Goal: Task Accomplishment & Management: Use online tool/utility

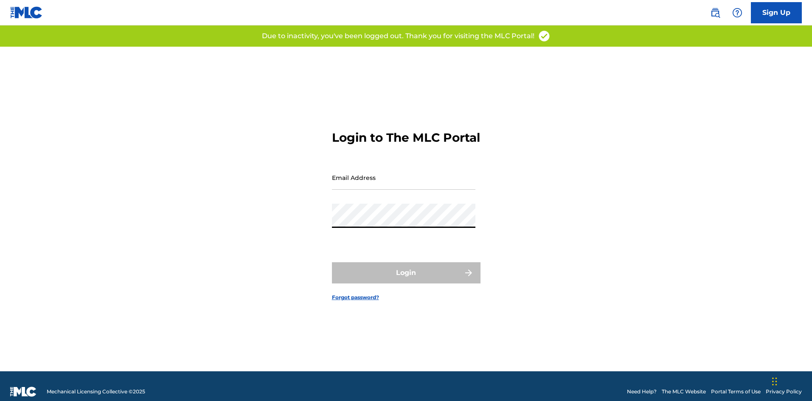
type input "[PERSON_NAME][EMAIL_ADDRESS][DOMAIN_NAME]"
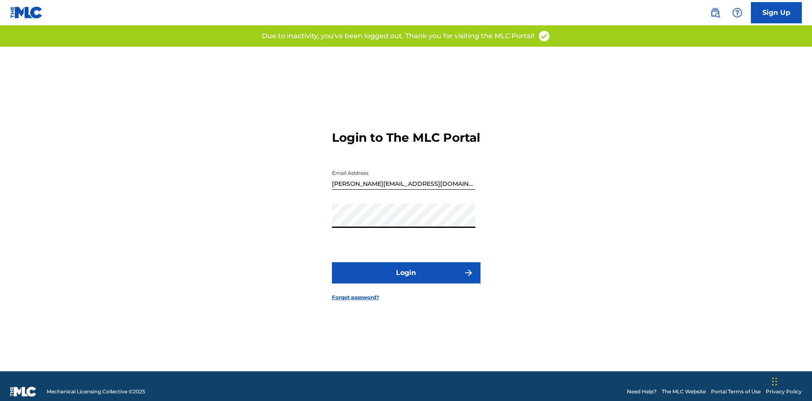
click at [424, 278] on button "Login" at bounding box center [406, 272] width 149 height 21
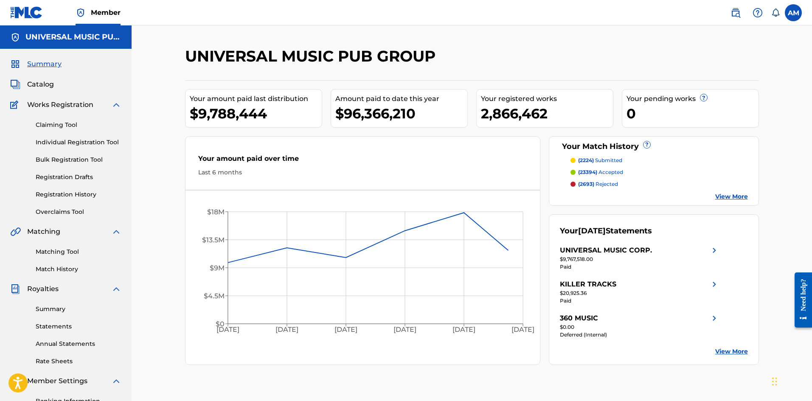
click at [67, 253] on link "Matching Tool" at bounding box center [79, 251] width 86 height 9
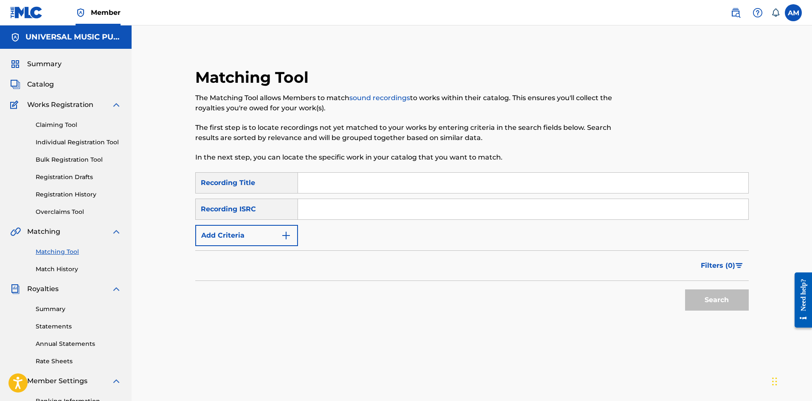
click at [326, 211] on input "Search Form" at bounding box center [523, 209] width 450 height 20
paste input "USUM71614502"
type input "USUM71614502"
click at [685, 289] on button "Search" at bounding box center [717, 299] width 64 height 21
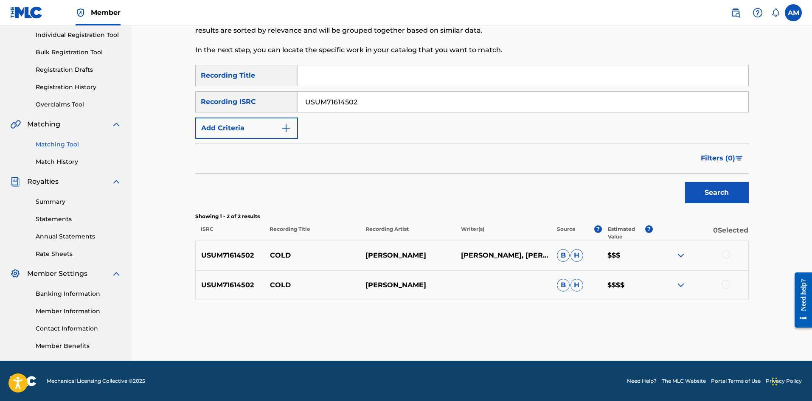
scroll to position [108, 0]
click at [728, 256] on div at bounding box center [725, 254] width 8 height 8
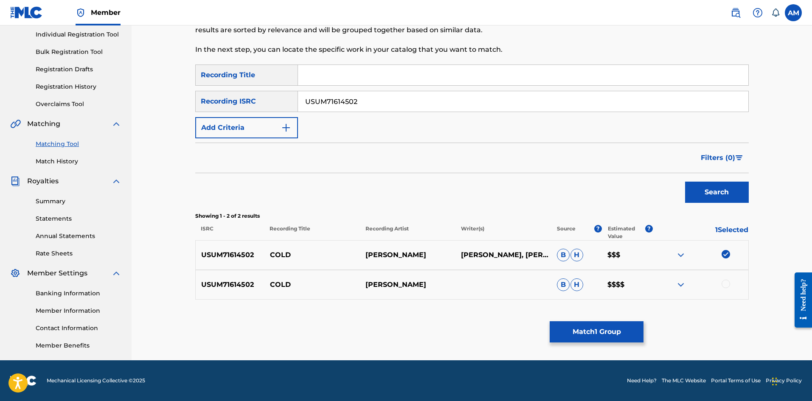
click at [728, 286] on div at bounding box center [725, 284] width 8 height 8
click at [595, 328] on button "Match 2 Groups" at bounding box center [597, 331] width 94 height 21
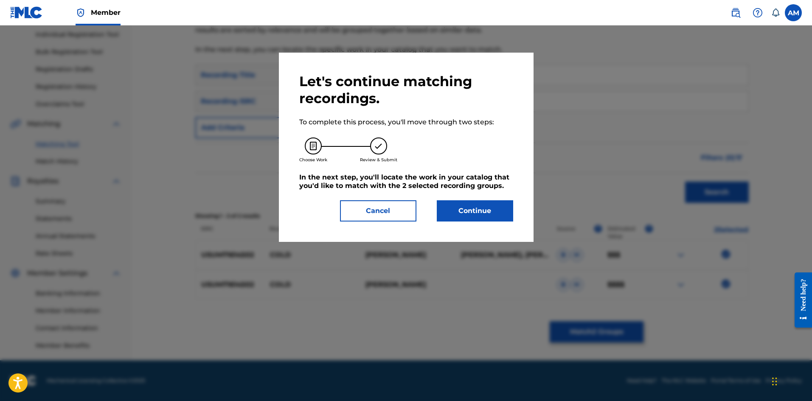
click at [486, 212] on button "Continue" at bounding box center [475, 210] width 76 height 21
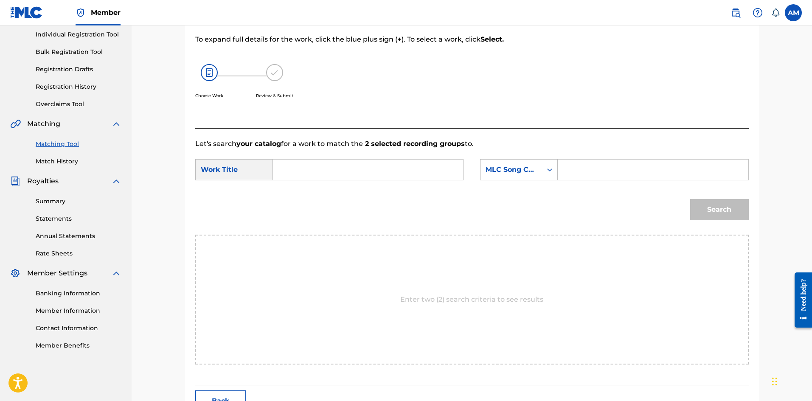
click at [326, 160] on input "Search Form" at bounding box center [368, 170] width 176 height 20
paste input "COLD"
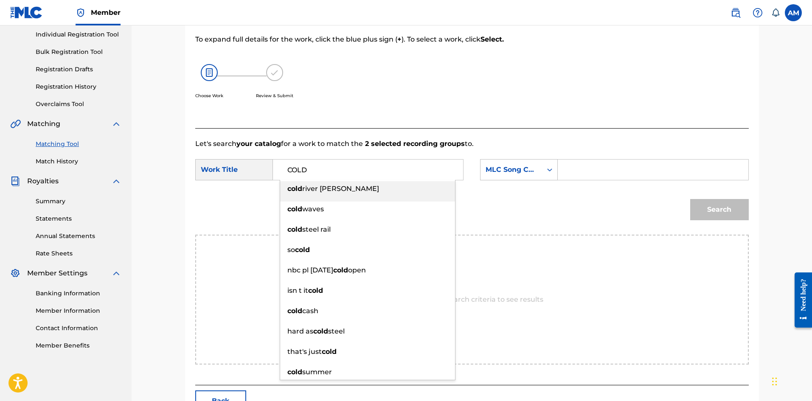
type input "COLD"
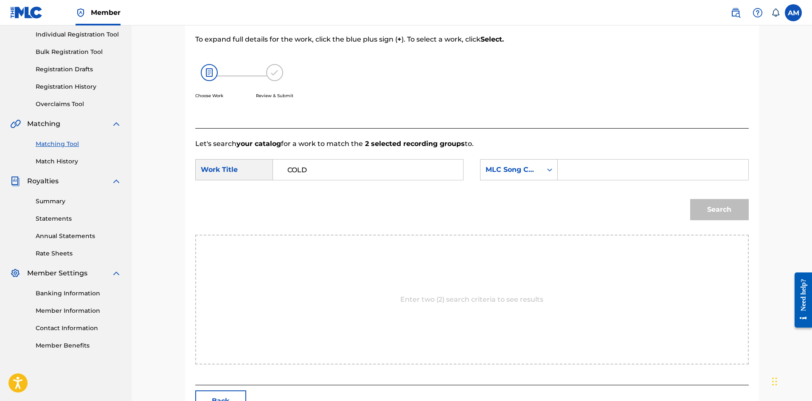
click at [619, 174] on input "Search Form" at bounding box center [653, 170] width 176 height 20
paste input "CA11JX"
type input "CA11JX"
click at [695, 205] on button "Search" at bounding box center [719, 209] width 59 height 21
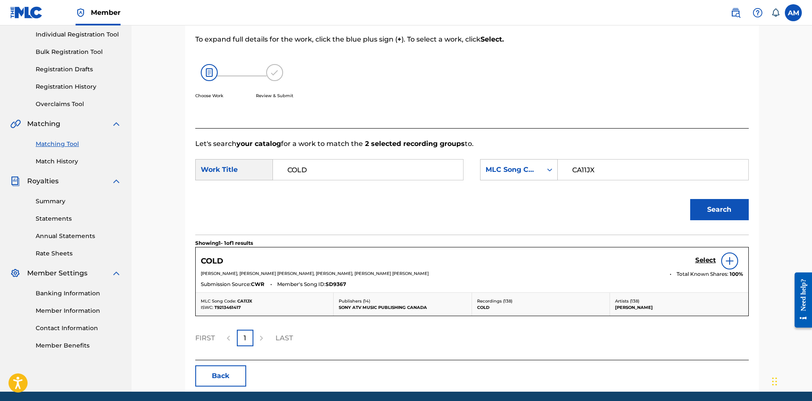
click at [697, 258] on h5 "Select" at bounding box center [705, 260] width 21 height 8
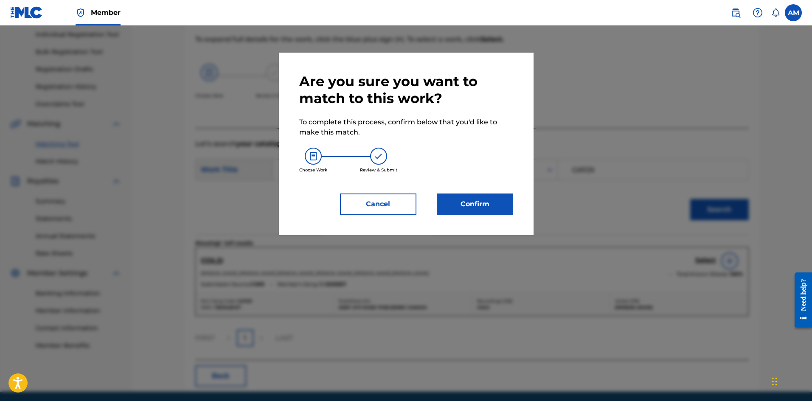
click at [462, 206] on button "Confirm" at bounding box center [475, 204] width 76 height 21
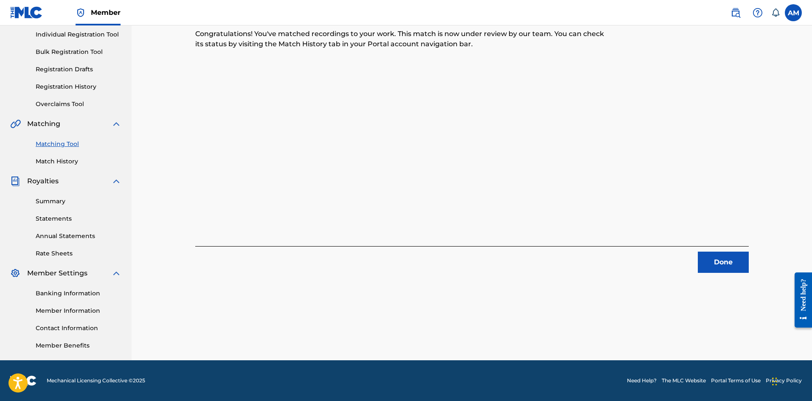
drag, startPoint x: 728, startPoint y: 269, endPoint x: 704, endPoint y: 259, distance: 25.7
click at [728, 269] on button "Done" at bounding box center [723, 262] width 51 height 21
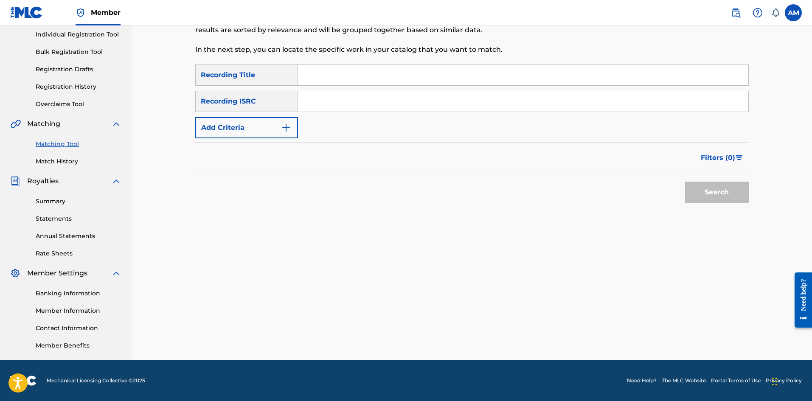
click at [314, 103] on input "Search Form" at bounding box center [523, 101] width 450 height 20
paste input "USUM72409326"
type input "USUM72409326"
click at [718, 200] on button "Search" at bounding box center [717, 192] width 64 height 21
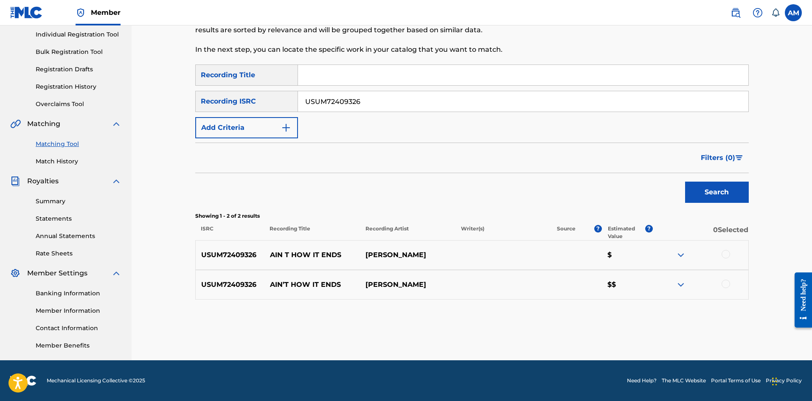
click at [729, 250] on div at bounding box center [699, 255] width 95 height 10
click at [728, 252] on div at bounding box center [725, 254] width 8 height 8
click at [723, 286] on div at bounding box center [725, 284] width 8 height 8
click at [627, 333] on button "Match 2 Groups" at bounding box center [597, 331] width 94 height 21
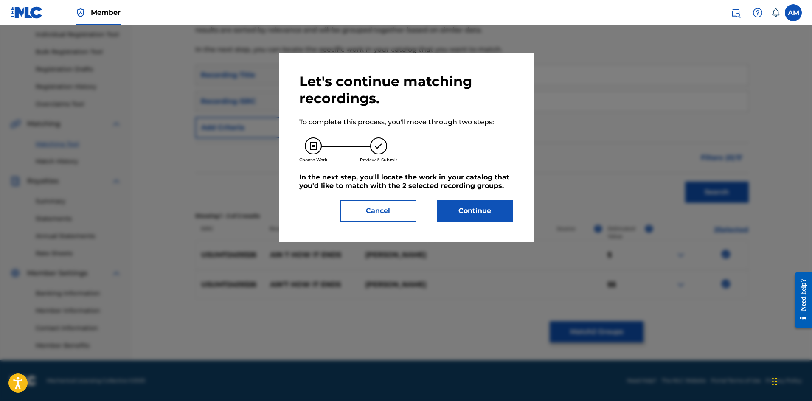
drag, startPoint x: 476, startPoint y: 208, endPoint x: 59, endPoint y: 191, distance: 417.1
click at [473, 207] on button "Continue" at bounding box center [475, 210] width 76 height 21
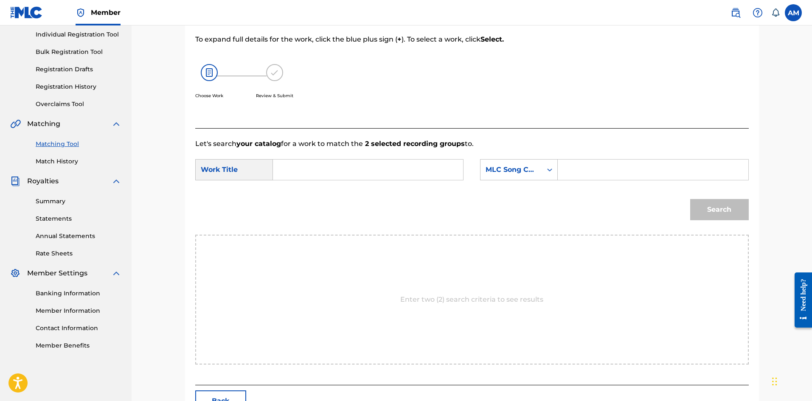
click at [316, 174] on input "Search Form" at bounding box center [368, 170] width 176 height 20
paste input "AIN'T HOW IT ENDS"
type input "AIN'T HOW IT ENDS"
drag, startPoint x: 602, startPoint y: 164, endPoint x: 646, endPoint y: 178, distance: 46.2
click at [602, 164] on input "Search Form" at bounding box center [653, 170] width 176 height 20
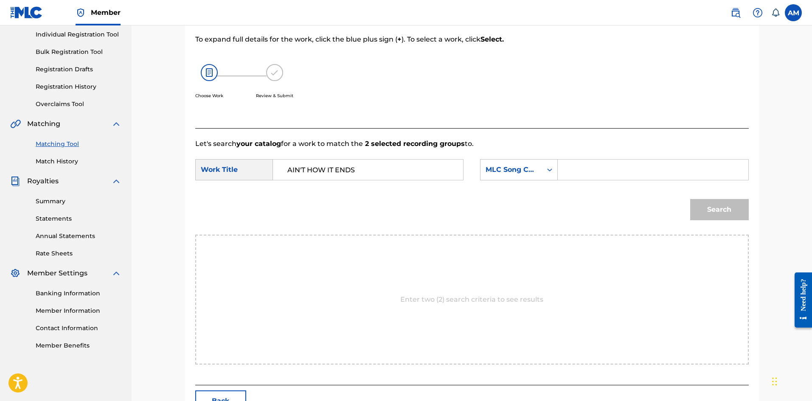
paste input "AX3QXY"
type input "AX3QXY"
click at [742, 217] on button "Search" at bounding box center [719, 209] width 59 height 21
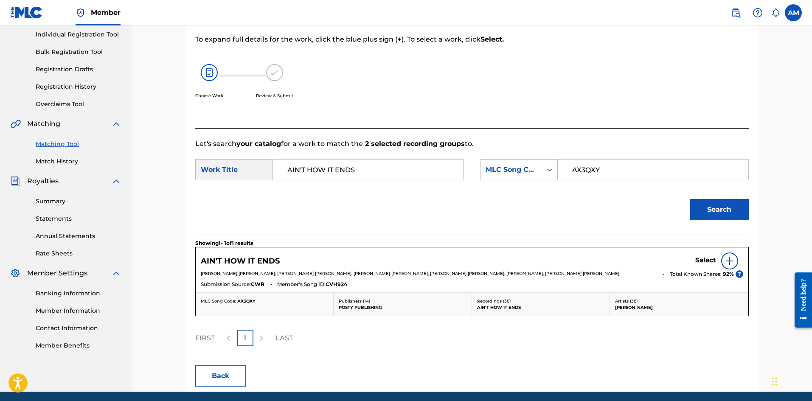
click at [708, 261] on h5 "Select" at bounding box center [705, 260] width 21 height 8
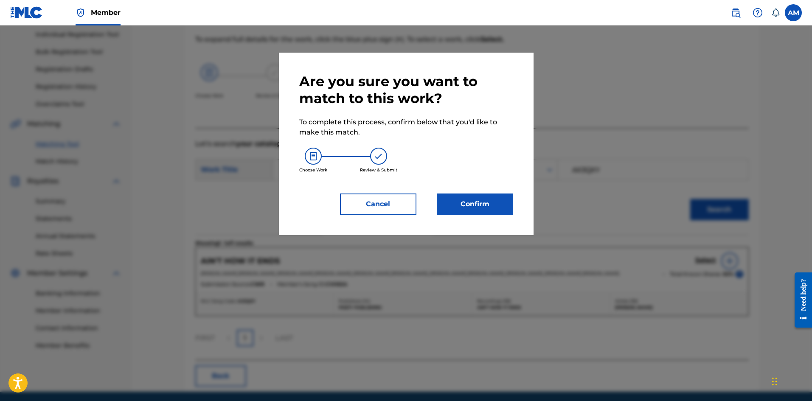
click at [474, 199] on button "Confirm" at bounding box center [475, 204] width 76 height 21
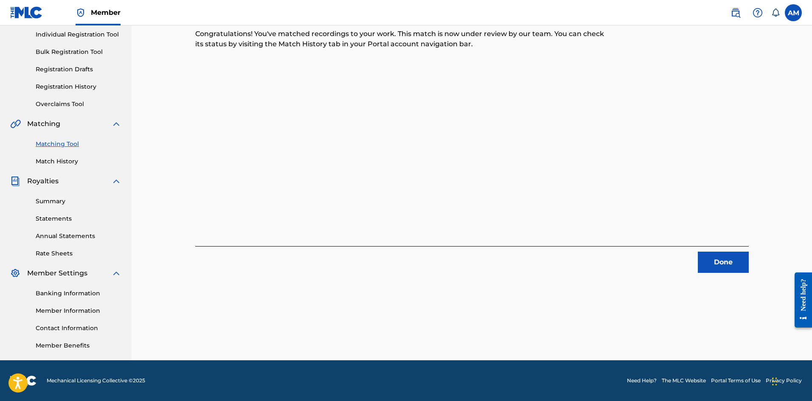
click at [731, 258] on button "Done" at bounding box center [723, 262] width 51 height 21
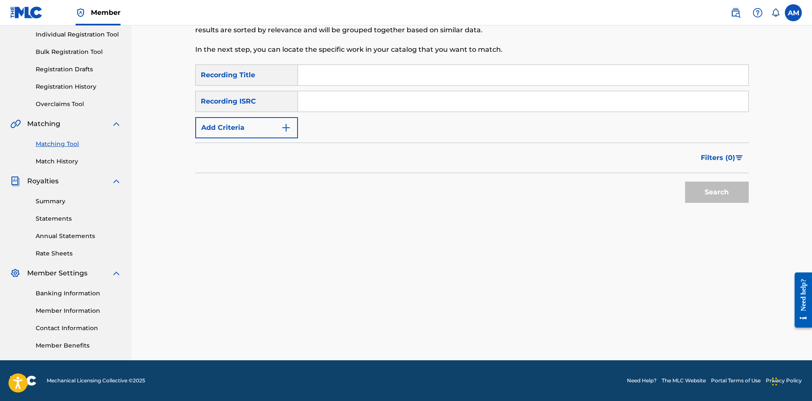
click at [316, 92] on input "Search Form" at bounding box center [523, 101] width 450 height 20
paste input "USUM72007747"
type input "USUM72007747"
click at [726, 201] on button "Search" at bounding box center [717, 192] width 64 height 21
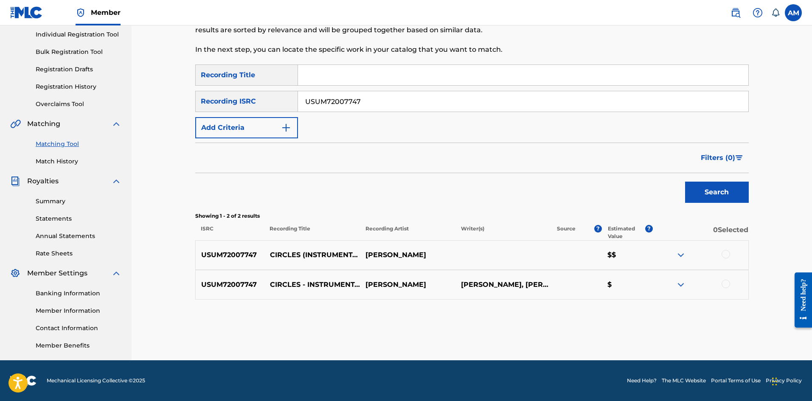
click at [726, 255] on div at bounding box center [725, 254] width 8 height 8
click at [726, 283] on div at bounding box center [725, 284] width 8 height 8
click at [605, 328] on button "Match 2 Groups" at bounding box center [597, 331] width 94 height 21
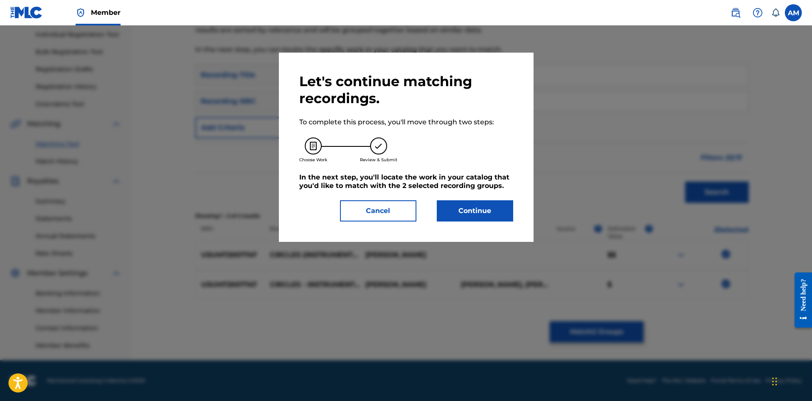
click at [494, 210] on button "Continue" at bounding box center [475, 210] width 76 height 21
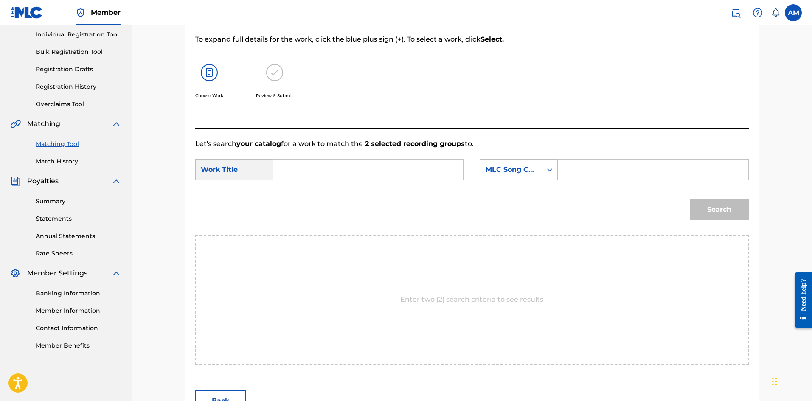
click at [329, 174] on input "Search Form" at bounding box center [368, 170] width 176 height 20
paste input "CIRCLES"
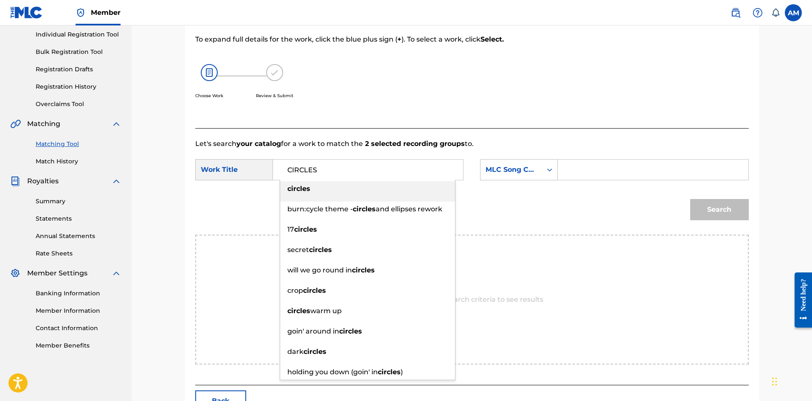
type input "CIRCLES"
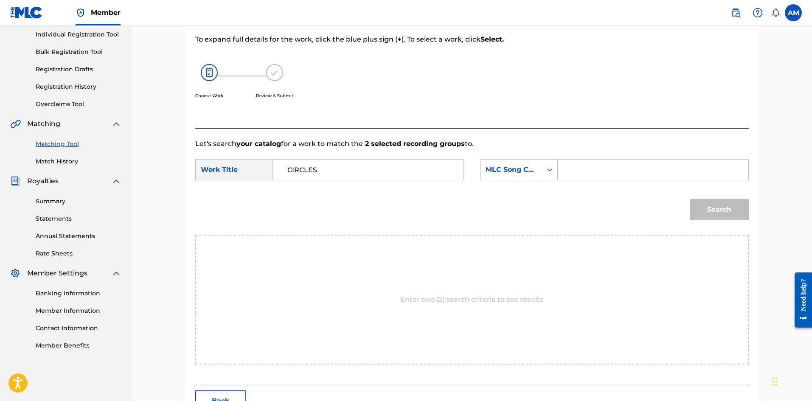
click at [585, 175] on input "Search Form" at bounding box center [653, 170] width 176 height 20
paste input "CA54MX"
type input "CA54MX"
click at [731, 204] on button "Search" at bounding box center [719, 209] width 59 height 21
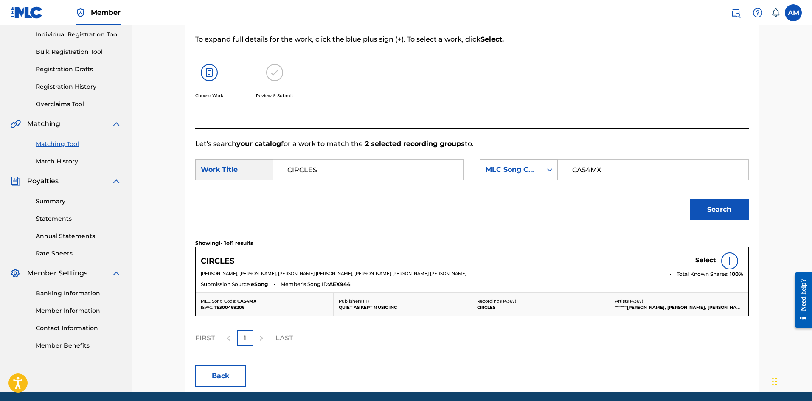
click at [704, 261] on h5 "Select" at bounding box center [705, 260] width 21 height 8
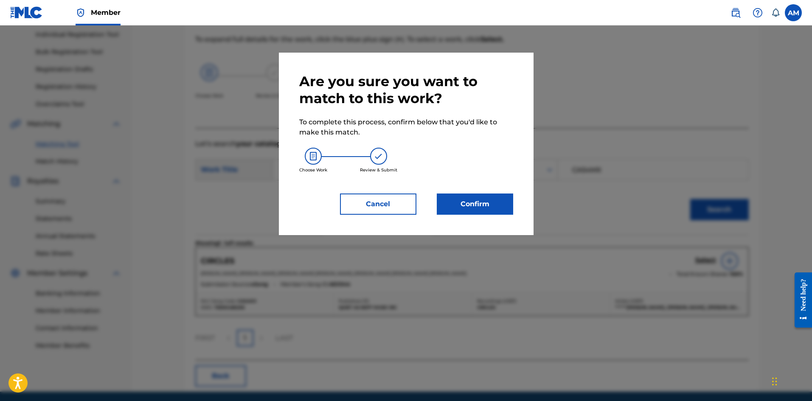
click at [454, 194] on button "Confirm" at bounding box center [475, 204] width 76 height 21
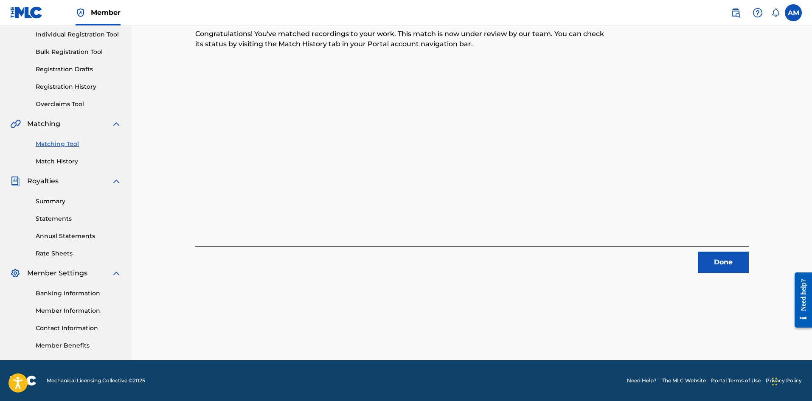
click at [728, 255] on button "Done" at bounding box center [723, 262] width 51 height 21
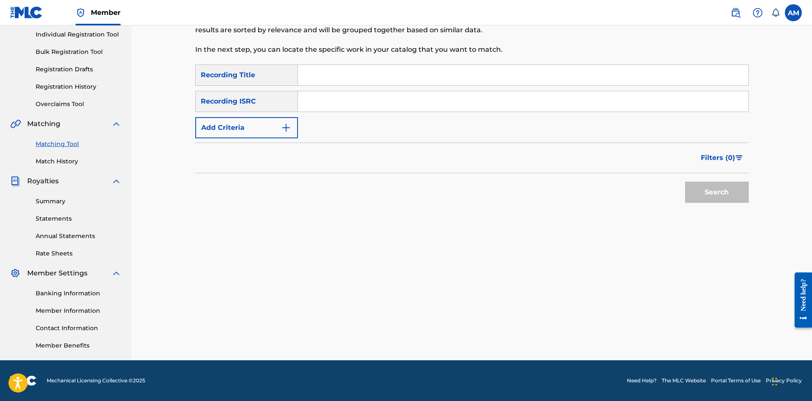
drag, startPoint x: 375, startPoint y: 97, endPoint x: 428, endPoint y: 107, distance: 53.5
click at [375, 97] on input "Search Form" at bounding box center [523, 101] width 450 height 20
paste input "QZWA32200459"
type input "QZWA32200459"
click at [701, 186] on button "Search" at bounding box center [717, 192] width 64 height 21
